Goal: Task Accomplishment & Management: Manage account settings

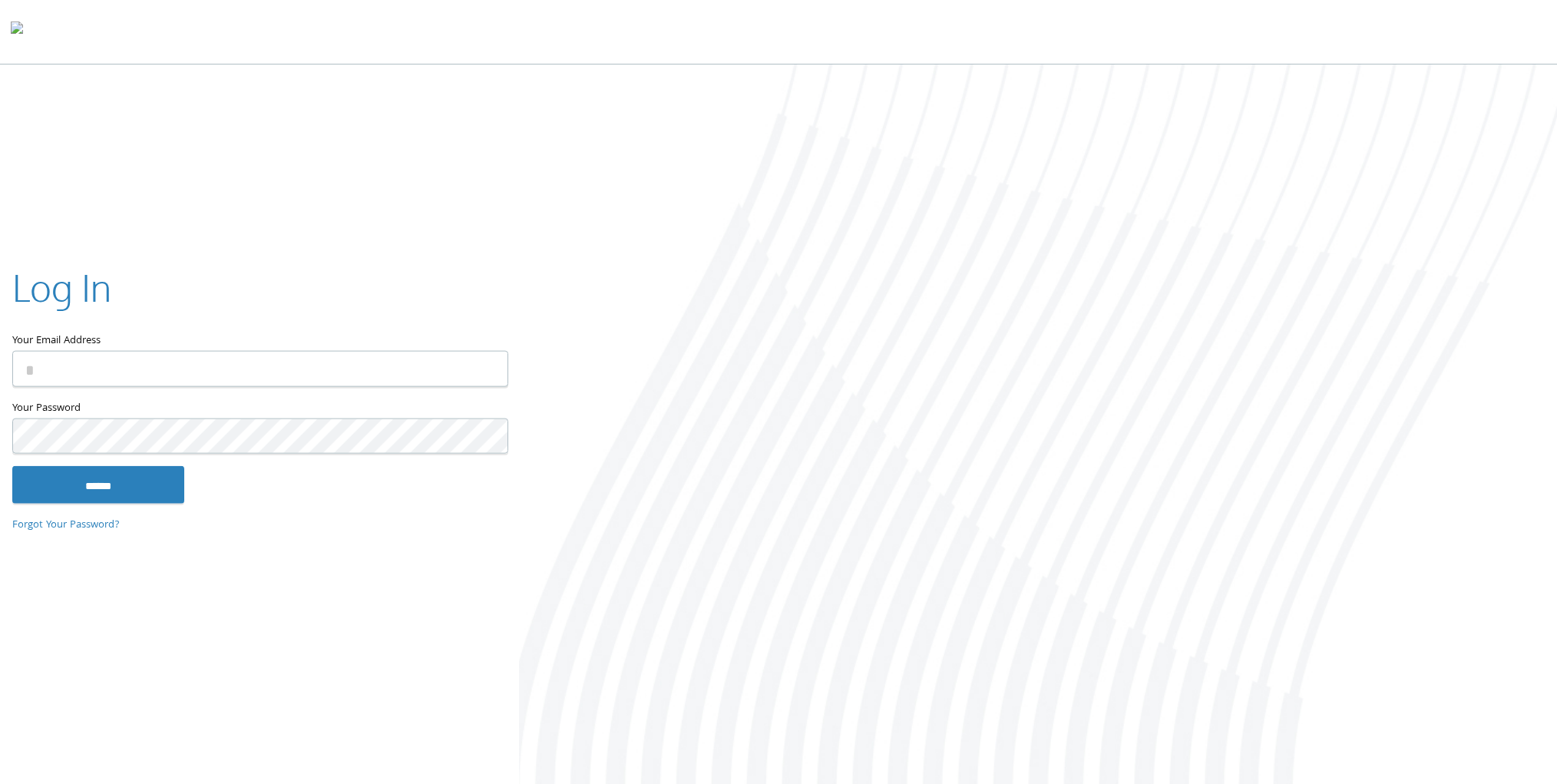
type input "**********"
click at [93, 485] on input "******" at bounding box center [98, 484] width 172 height 37
type input "**********"
